Goal: Find specific page/section: Find specific page/section

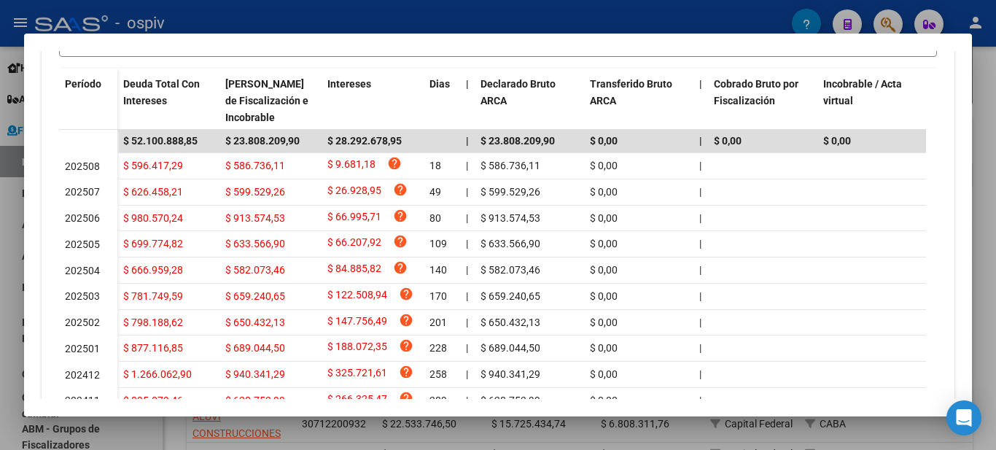
scroll to position [146, 0]
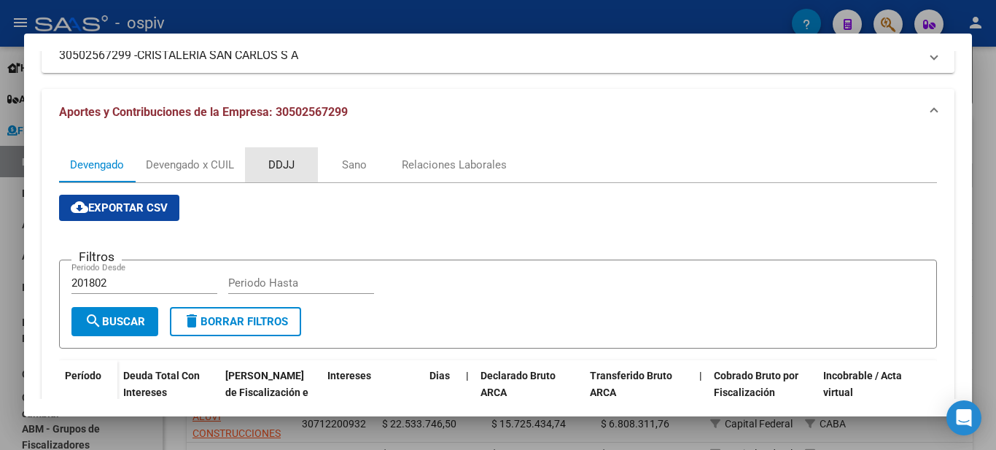
click at [303, 163] on div "DDJJ" at bounding box center [281, 164] width 73 height 35
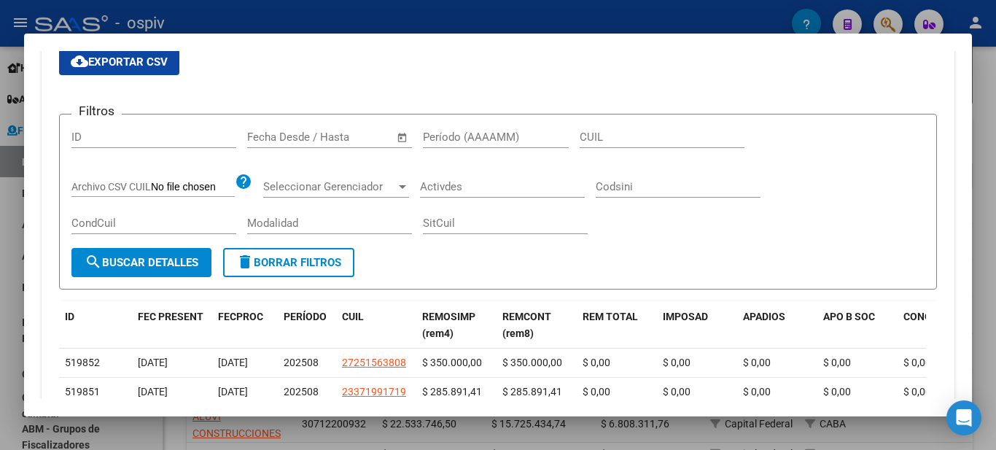
scroll to position [73, 0]
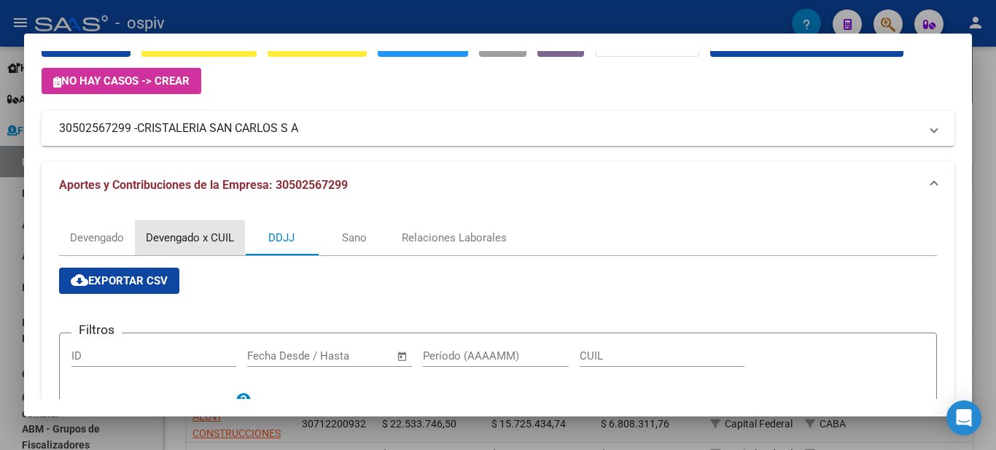
click at [179, 240] on div "Devengado x CUIL" at bounding box center [190, 238] width 88 height 16
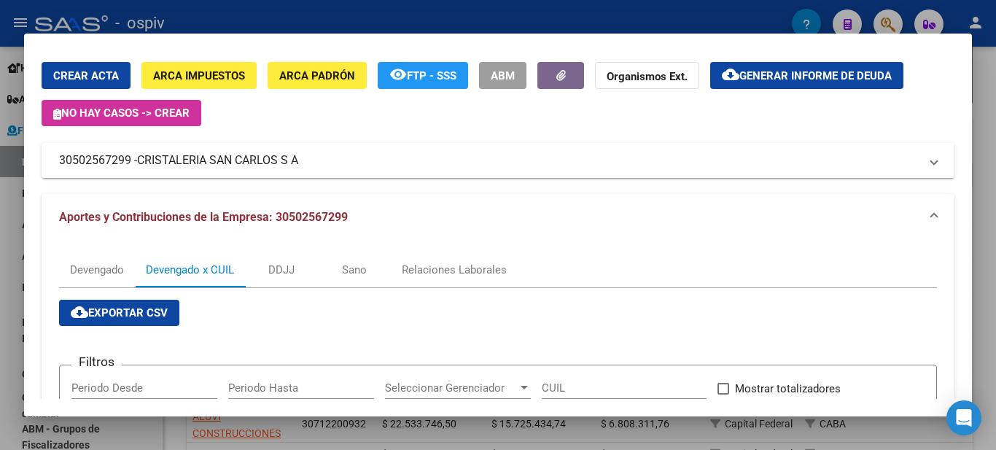
scroll to position [260, 0]
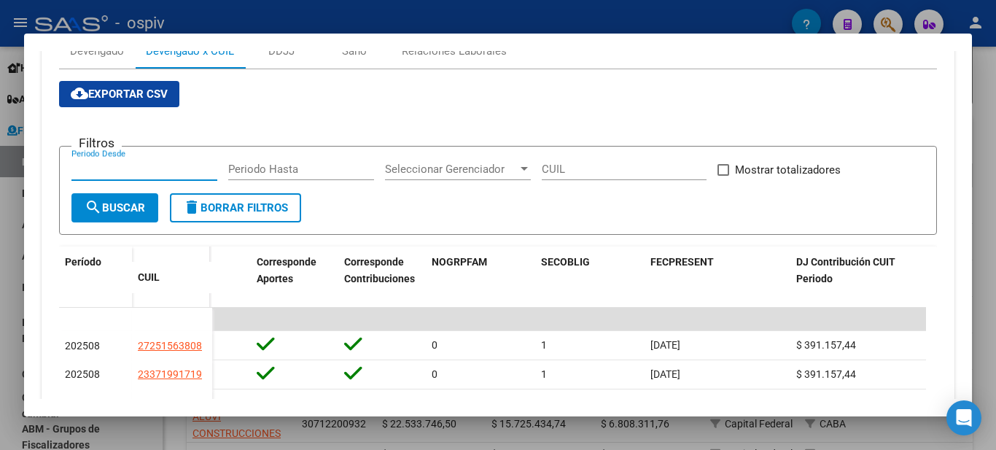
click at [165, 169] on input "Periodo Desde" at bounding box center [144, 169] width 146 height 13
type input "0"
type input "201501"
click at [266, 172] on input "Periodo Hasta" at bounding box center [301, 169] width 146 height 13
type input "202507"
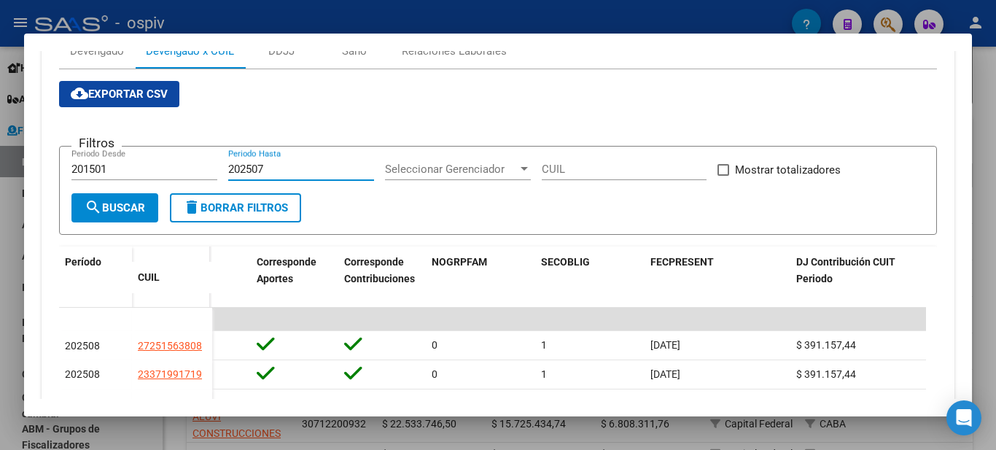
click at [132, 202] on span "search Buscar" at bounding box center [115, 207] width 61 height 13
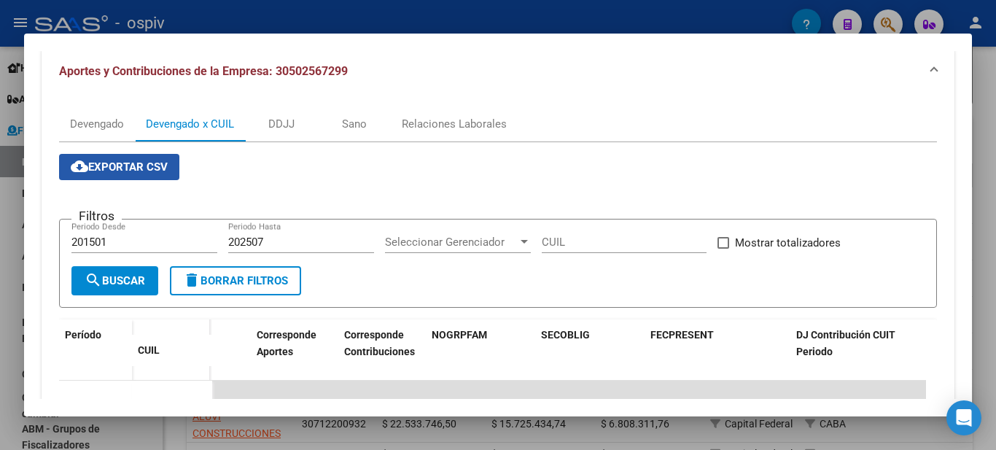
click at [147, 170] on span "cloud_download Exportar CSV" at bounding box center [119, 166] width 97 height 13
click at [302, 191] on div "cloud_download Exportar CSV Filtros 201501 Periodo Desde 202507 Periodo Hasta S…" at bounding box center [498, 457] width 878 height 607
click at [291, 15] on div at bounding box center [498, 225] width 996 height 450
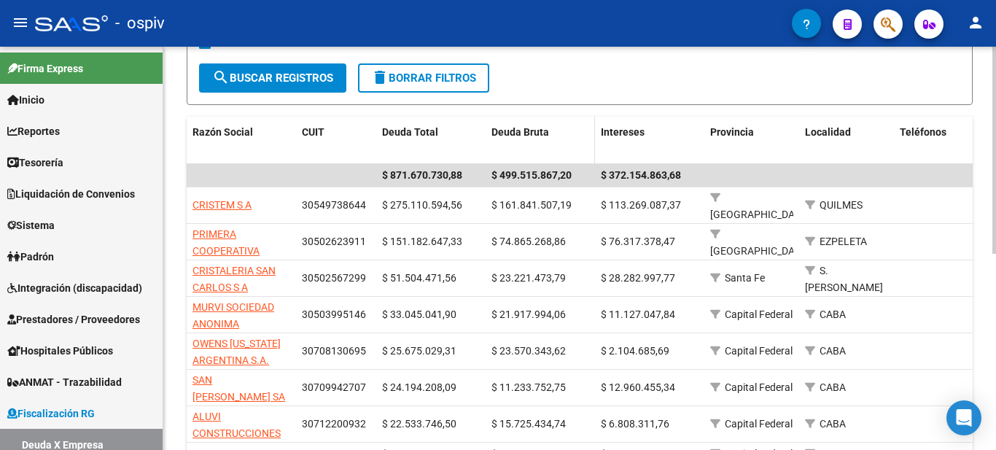
scroll to position [0, 0]
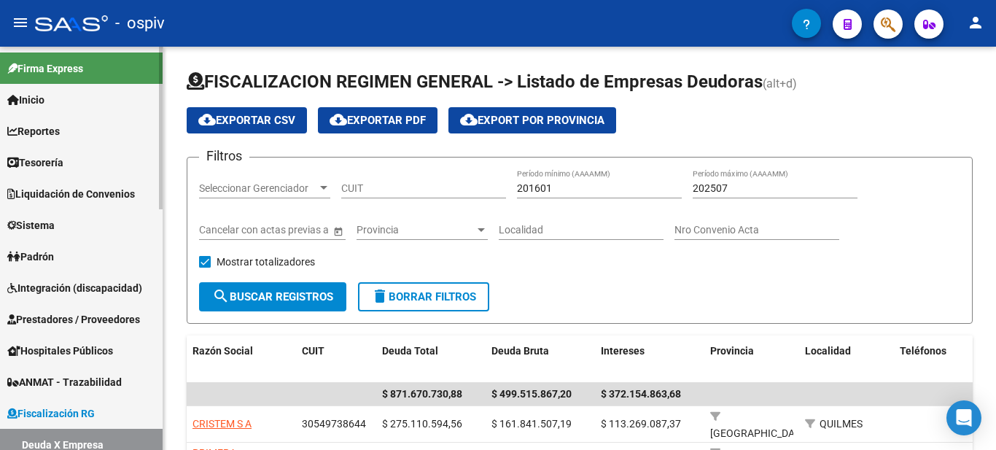
click at [100, 352] on span "Hospitales Públicos" at bounding box center [60, 351] width 106 height 16
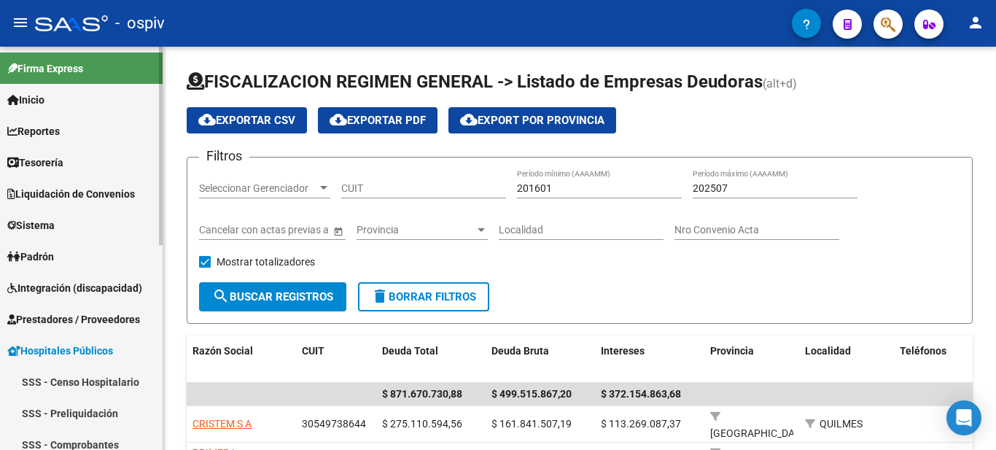
scroll to position [219, 0]
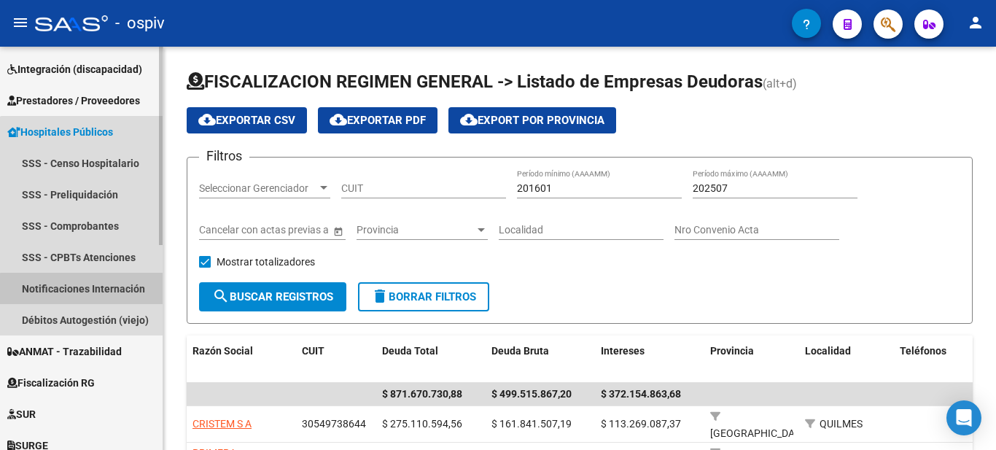
click at [97, 290] on link "Notificaciones Internación" at bounding box center [81, 288] width 163 height 31
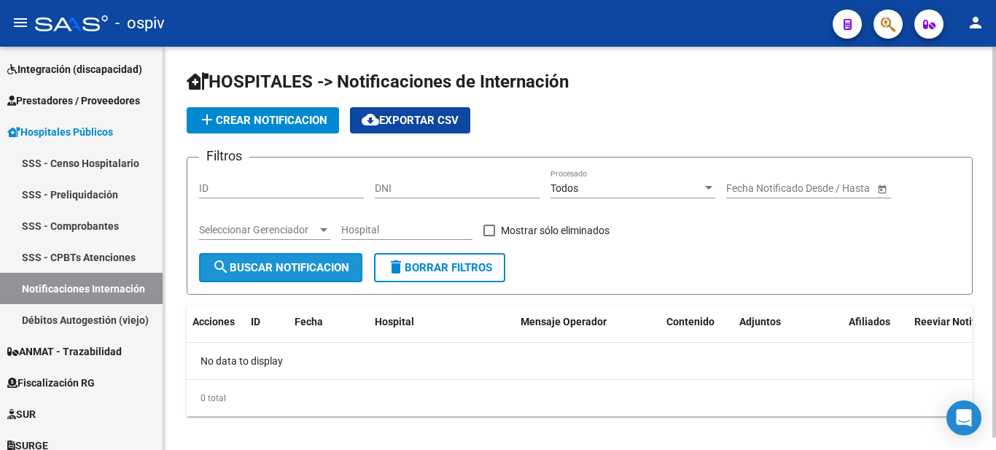
click at [290, 258] on button "search Buscar Notificacion" at bounding box center [280, 267] width 163 height 29
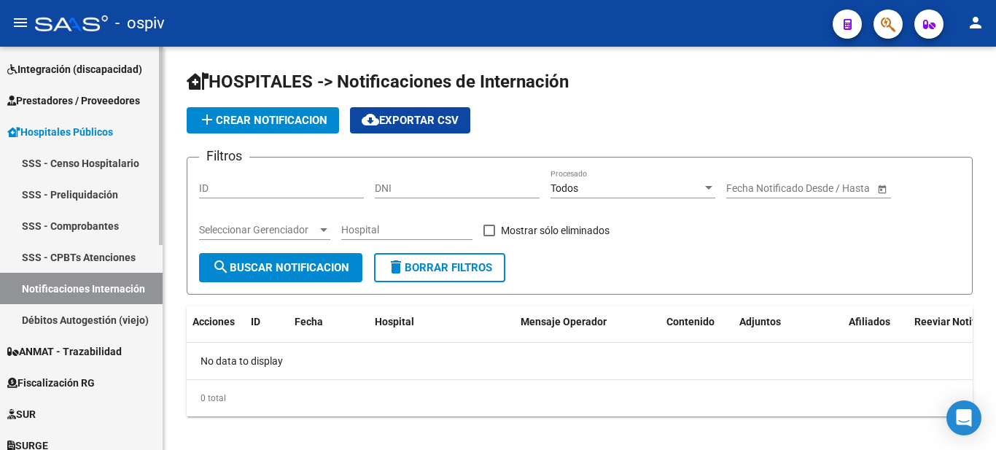
click at [93, 289] on link "Notificaciones Internación" at bounding box center [81, 288] width 163 height 31
click at [116, 169] on link "SSS - Censo Hospitalario" at bounding box center [81, 162] width 163 height 31
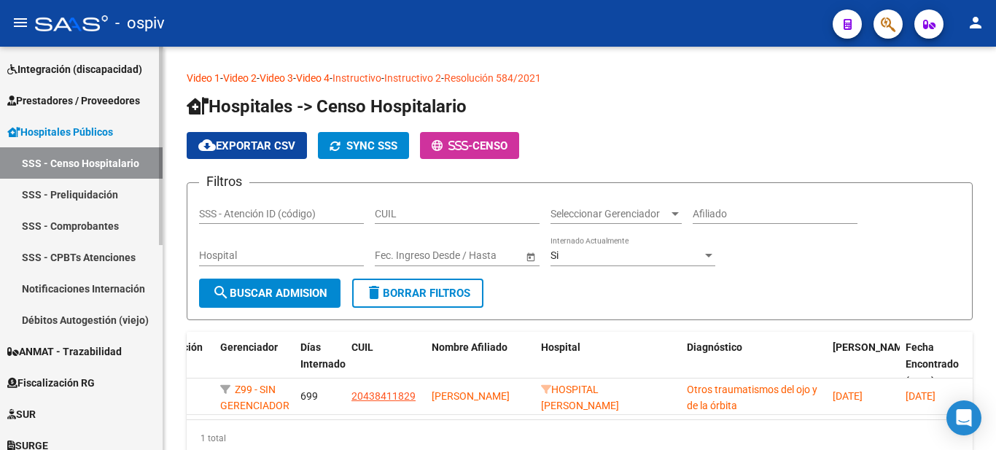
scroll to position [365, 0]
